Goal: Transaction & Acquisition: Purchase product/service

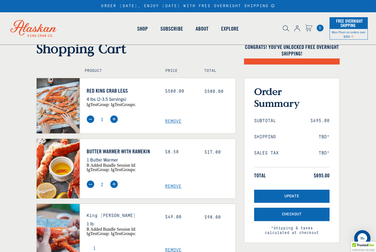
scroll to position [11, 0]
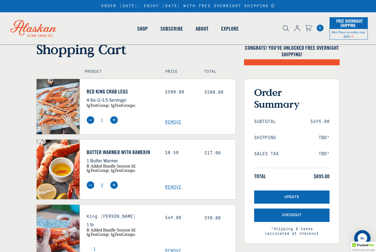
select select "40826592231503"
select select "40826730905679"
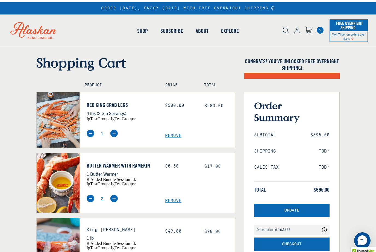
scroll to position [79, 0]
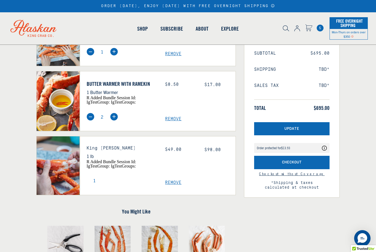
click at [297, 160] on span "Checkout" at bounding box center [292, 162] width 20 height 5
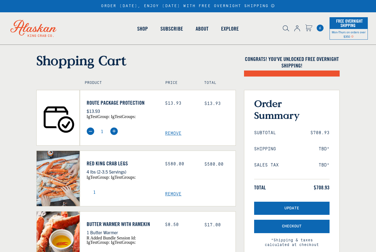
select select "40826592231503"
select select "40826730905679"
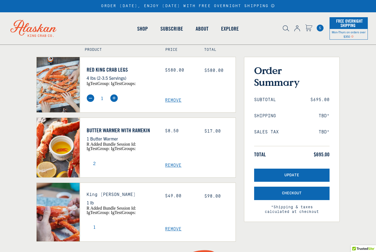
scroll to position [33, 0]
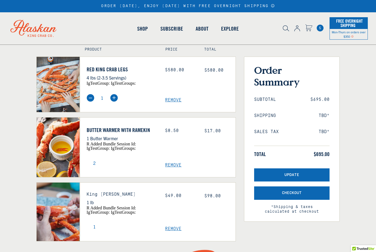
select select "40826592231503"
select select "40826730905679"
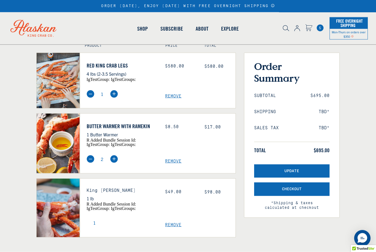
scroll to position [6, 0]
